Goal: Information Seeking & Learning: Learn about a topic

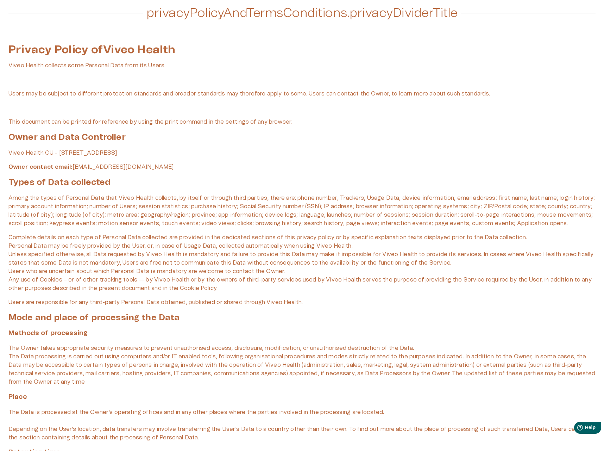
click at [261, 49] on h1 "Privacy Policy of Viveo Health" at bounding box center [301, 49] width 587 height 8
click at [180, 64] on p "Viveo Health collects some Personal Data from its Users." at bounding box center [301, 65] width 587 height 8
click at [283, 88] on div "Privacy Policy of Viveo Health Viveo Health collects some Personal Data from it…" at bounding box center [301, 85] width 587 height 81
